Goal: Find specific page/section: Find specific page/section

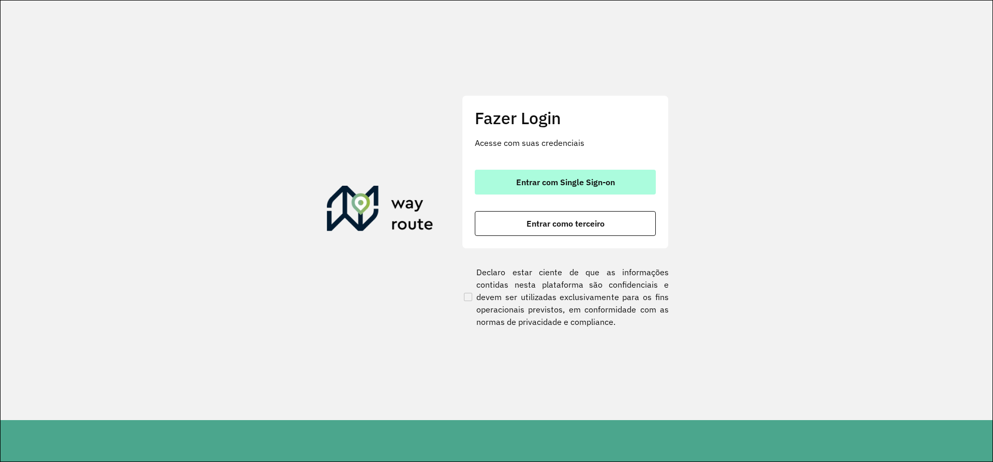
click at [578, 192] on button "Entrar com Single Sign-on" at bounding box center [565, 182] width 181 height 25
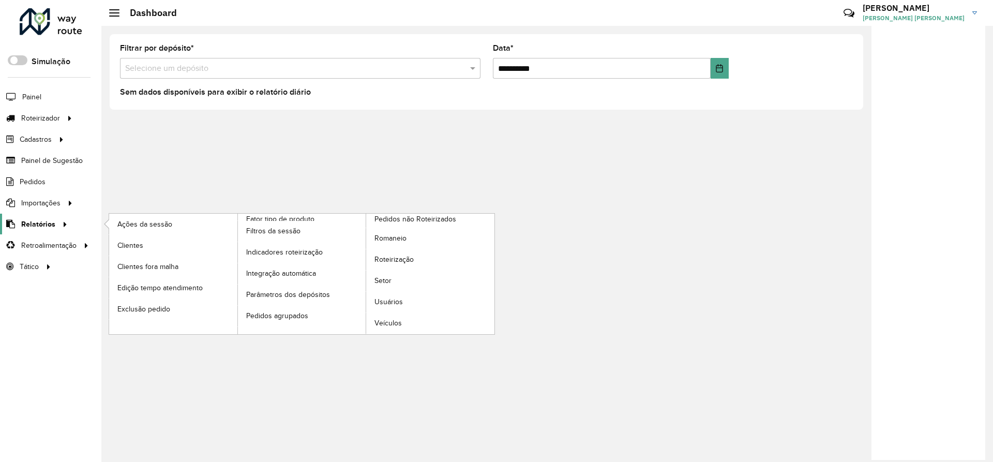
click at [37, 224] on span "Relatórios" at bounding box center [38, 224] width 34 height 11
